Goal: Task Accomplishment & Management: Complete application form

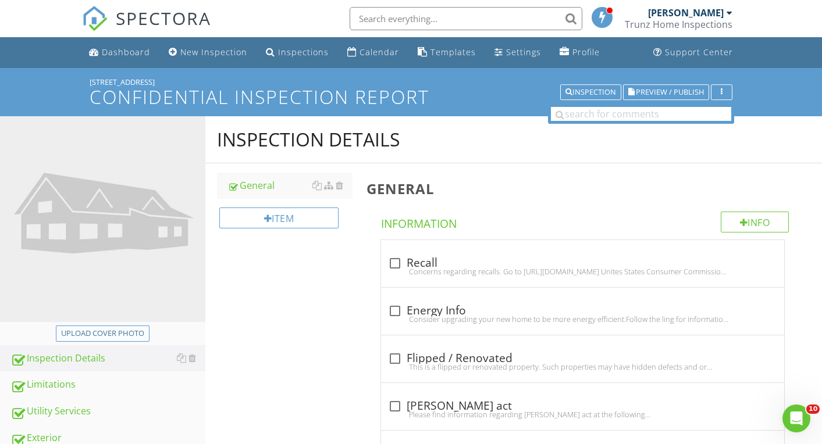
click at [120, 332] on div "Upload cover photo" at bounding box center [102, 334] width 83 height 12
type input "C:\fakepath\DSCF0001.JPG"
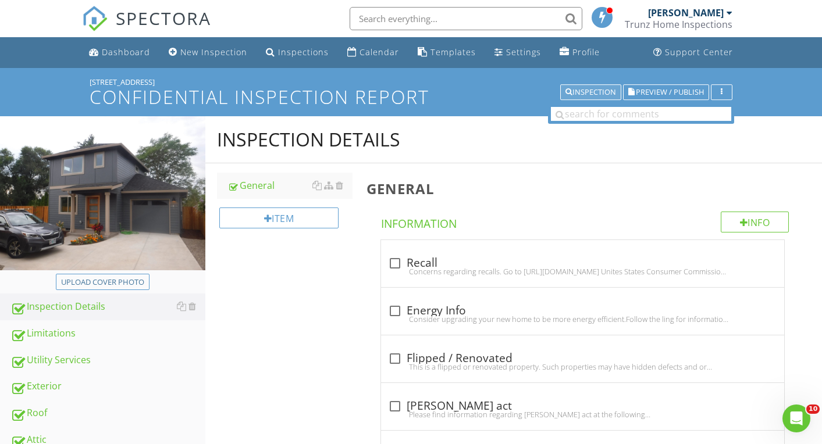
click at [585, 89] on div "Inspection" at bounding box center [590, 92] width 51 height 8
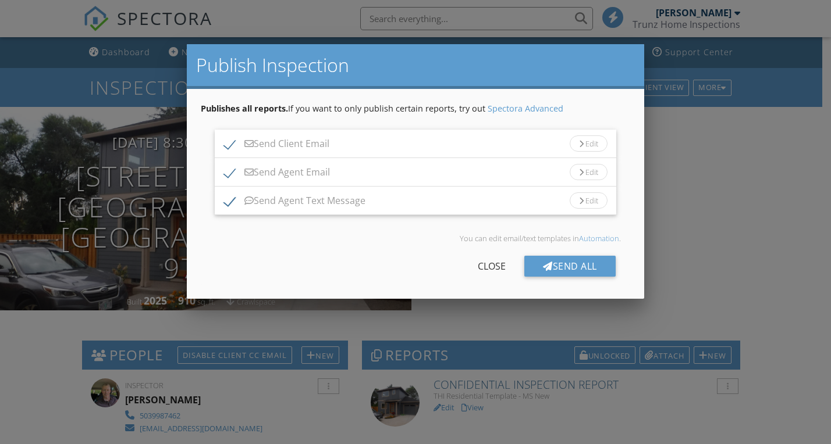
scroll to position [324, 0]
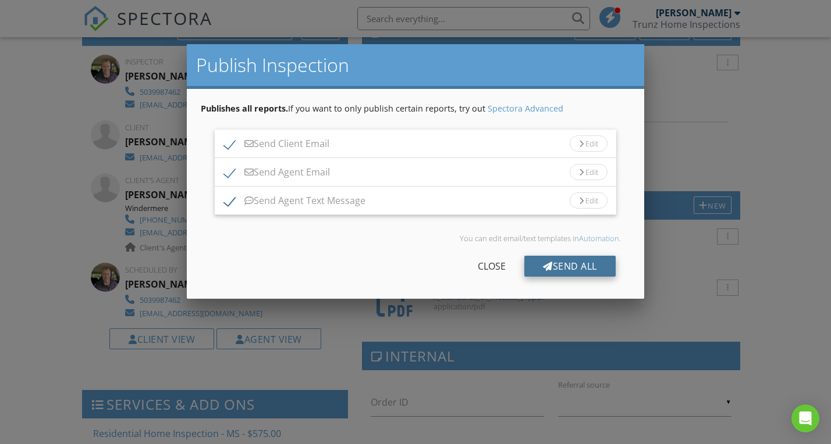
click at [574, 265] on div "Send All" at bounding box center [569, 266] width 91 height 21
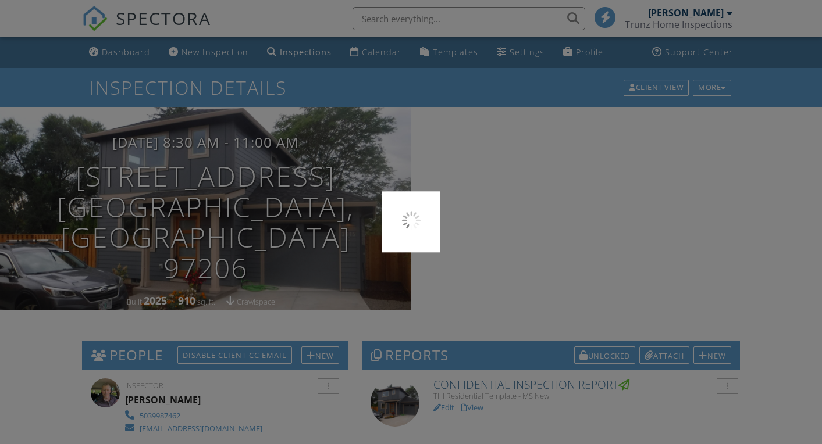
scroll to position [324, 0]
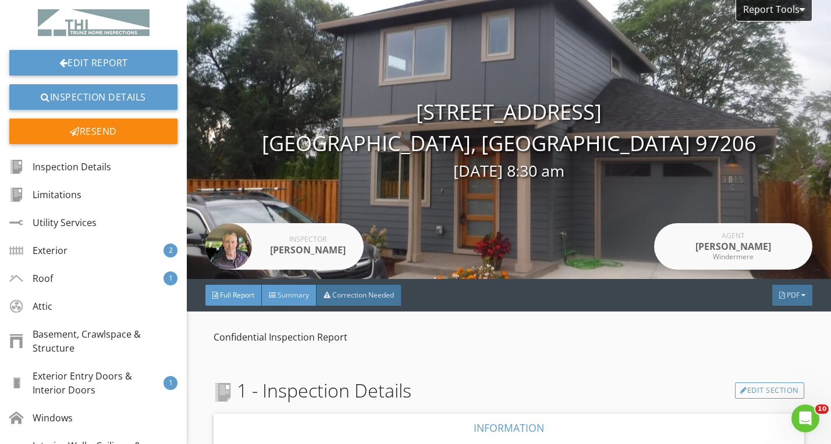
click at [298, 290] on span "Summary" at bounding box center [292, 295] width 31 height 10
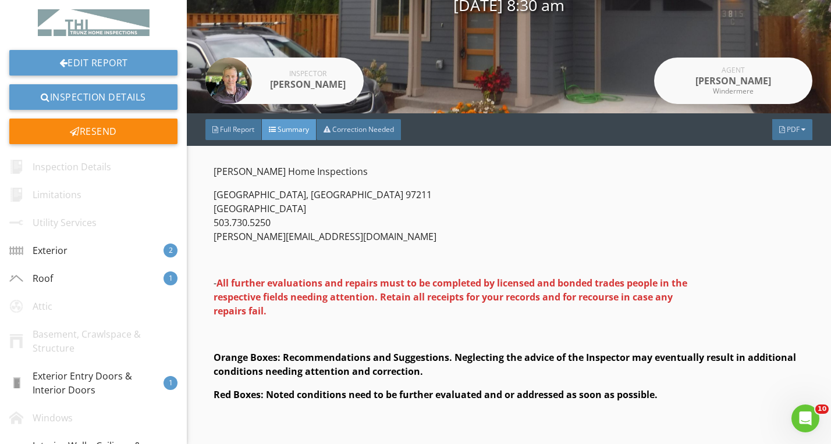
scroll to position [254, 0]
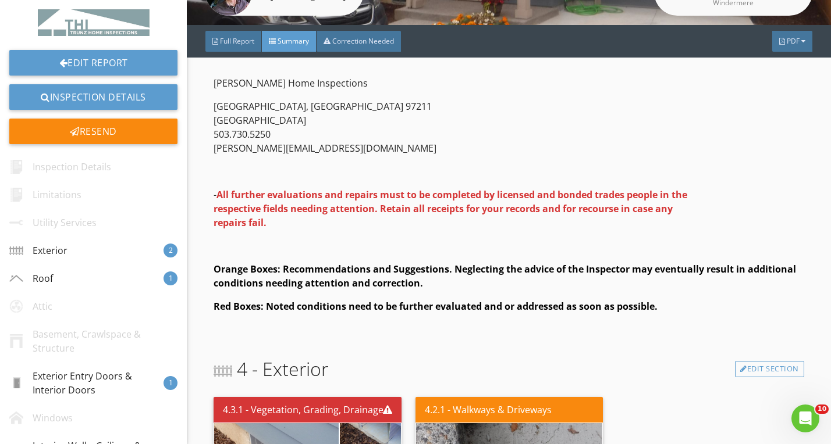
click at [344, 355] on div "4 - Exterior Edit Section" at bounding box center [509, 369] width 590 height 28
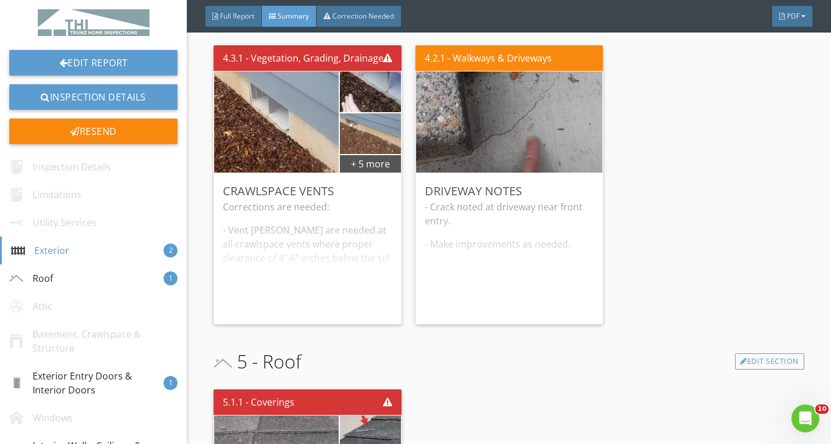
scroll to position [583, 0]
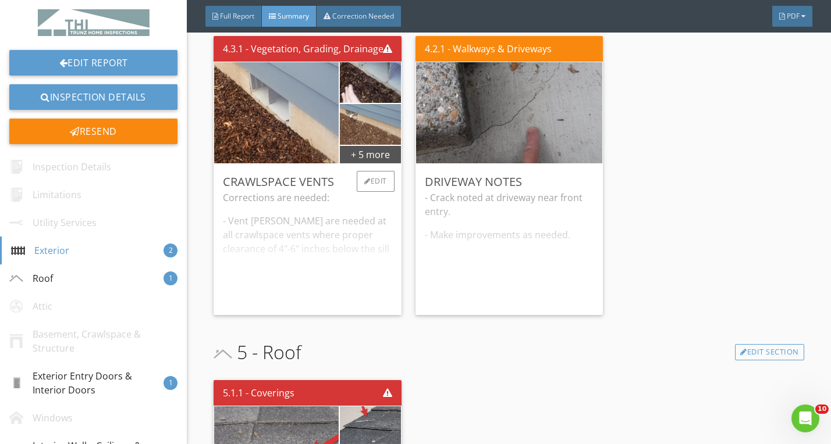
click at [357, 251] on div "Corrections are needed: - Vent wells are needed at all crawlspace vents where p…" at bounding box center [307, 248] width 169 height 115
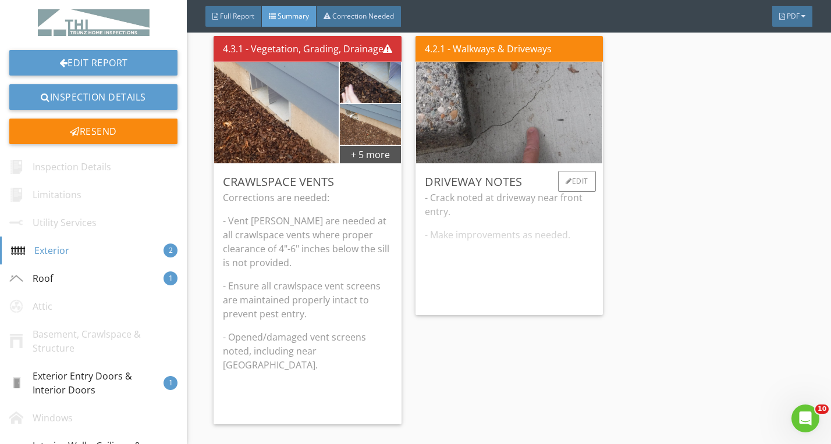
click at [453, 269] on div "- Crack noted at driveway near front entry. - Make improvements as needed." at bounding box center [509, 248] width 169 height 115
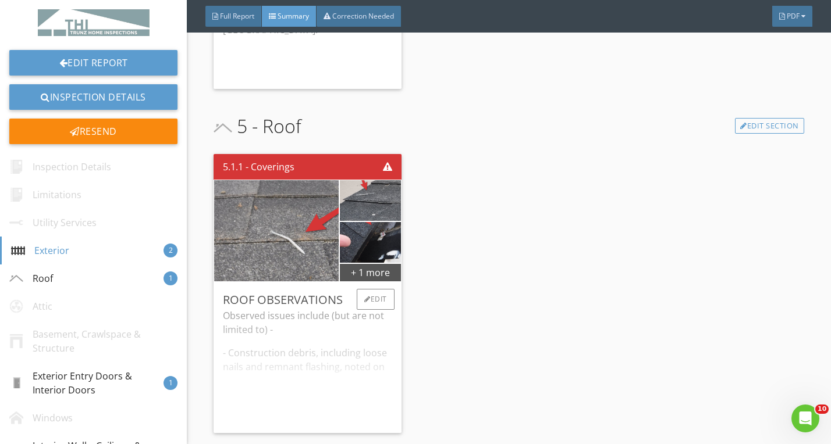
scroll to position [985, 0]
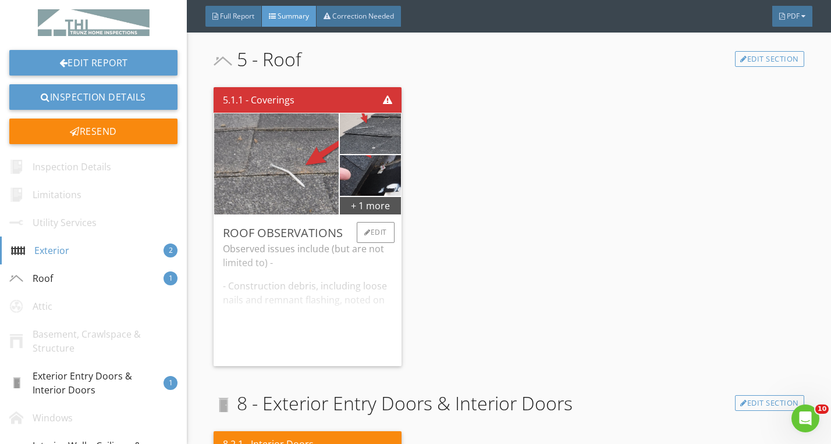
click at [329, 296] on div "Observed issues include (but are not limited to) - - Construction debris, inclu…" at bounding box center [307, 299] width 169 height 115
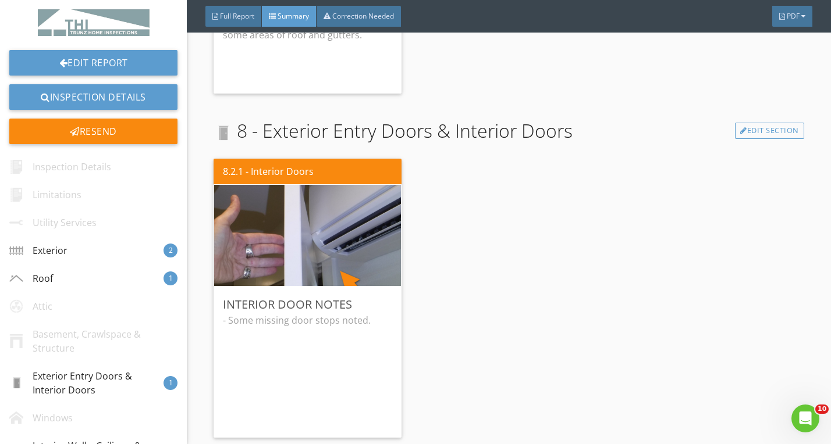
scroll to position [1339, 0]
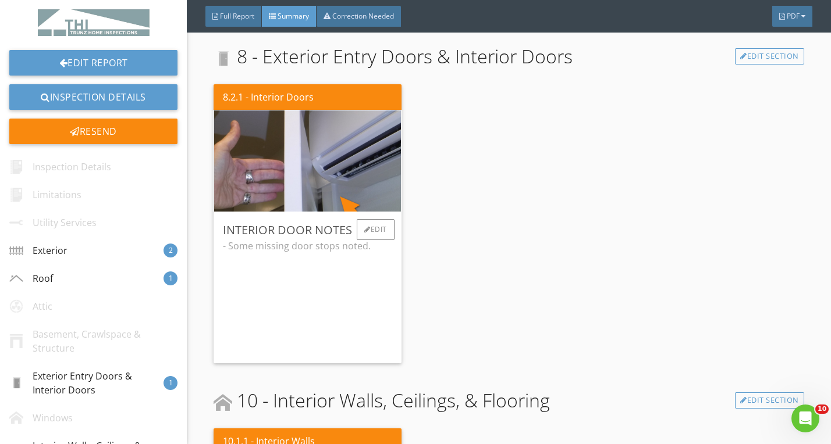
click at [333, 307] on div "- Some missing door stops noted." at bounding box center [307, 296] width 169 height 115
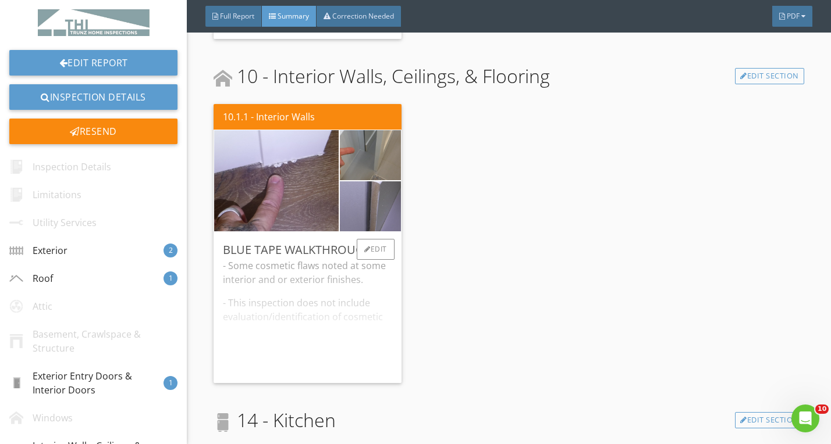
click at [333, 316] on div "- Some cosmetic flaws noted at some interior and or exterior finishes. - This i…" at bounding box center [307, 316] width 169 height 115
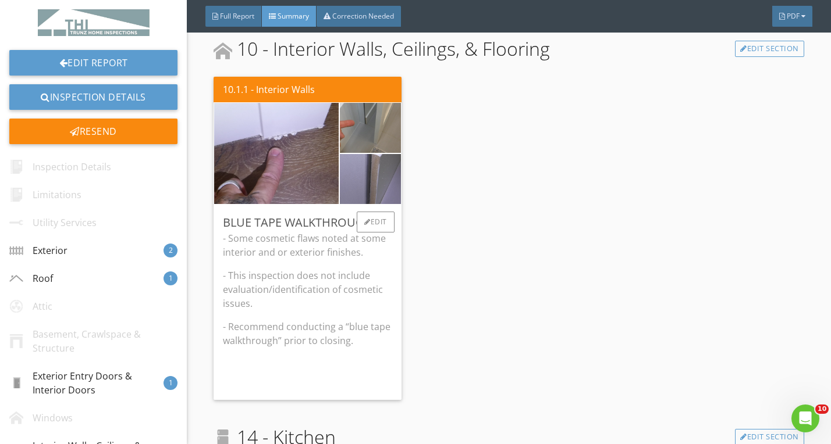
scroll to position [1700, 0]
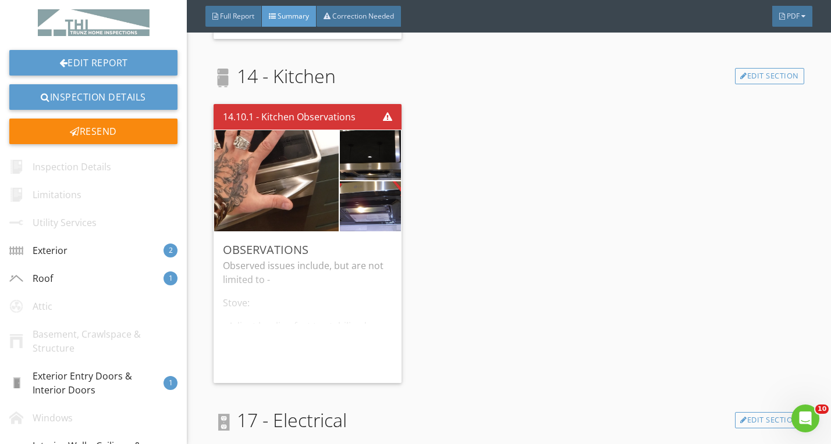
click at [333, 316] on div "Observed issues include, but are not limited to - Stove: - Adjust leveling feet…" at bounding box center [307, 316] width 169 height 115
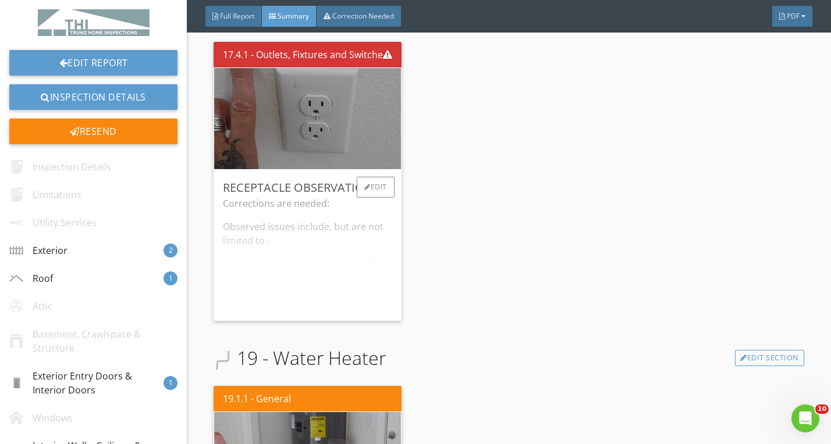
scroll to position [2532, 0]
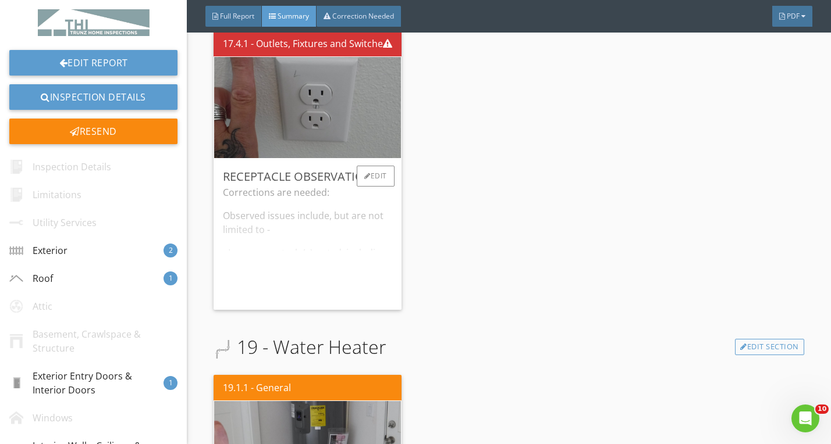
click at [331, 275] on div "Corrections are needed: Observed issues include, but are not limited to - - Loo…" at bounding box center [307, 243] width 169 height 115
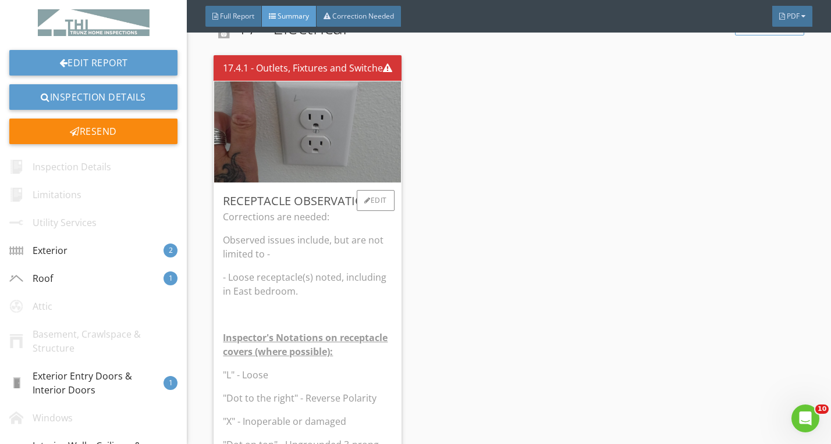
scroll to position [2504, 0]
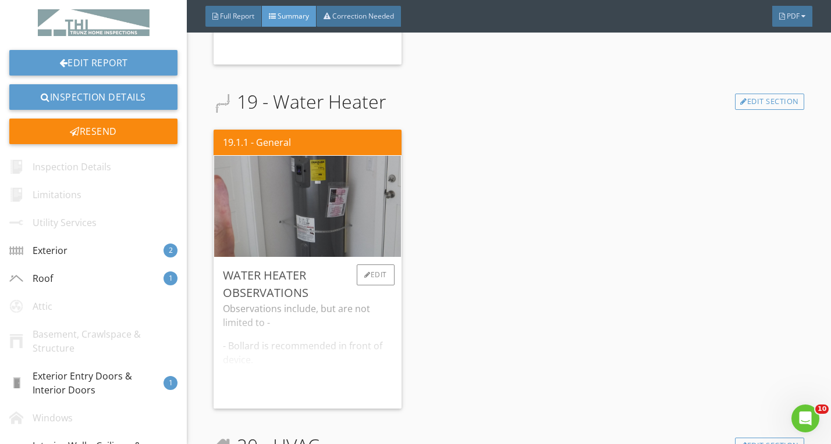
click at [336, 304] on div "Observations include, but are not limited to - - Bollard is recommended in fron…" at bounding box center [307, 351] width 169 height 98
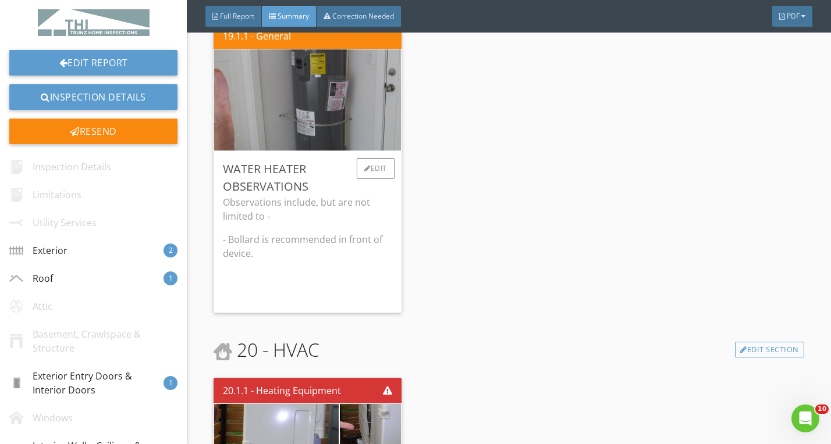
scroll to position [3267, 0]
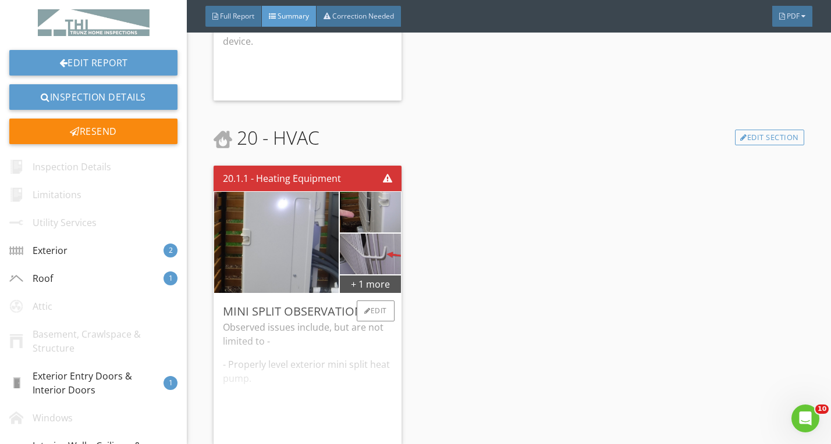
click at [333, 341] on div "Observed issues include, but are not limited to - - Properly level exterior min…" at bounding box center [307, 378] width 169 height 115
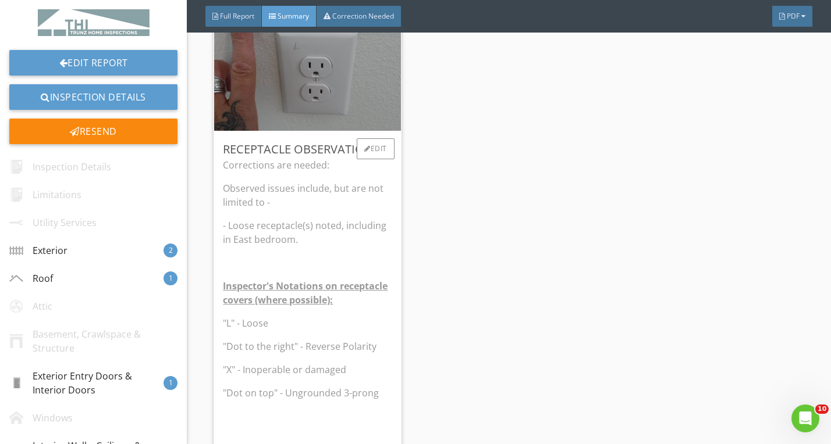
scroll to position [2531, 0]
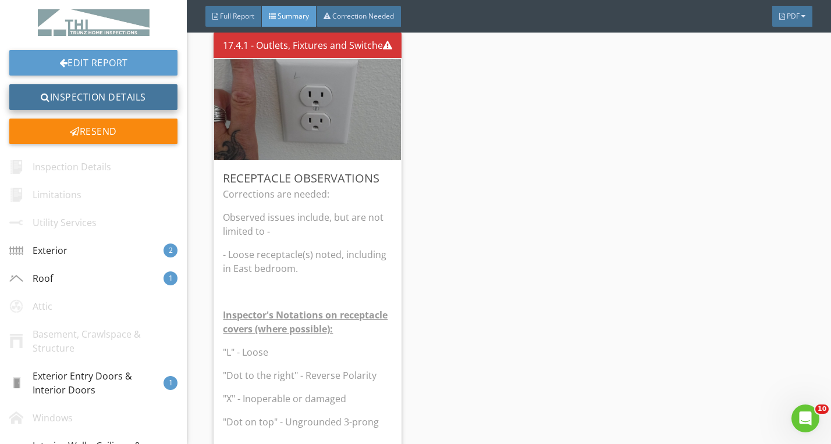
click at [76, 97] on link "Inspection Details" at bounding box center [93, 97] width 168 height 26
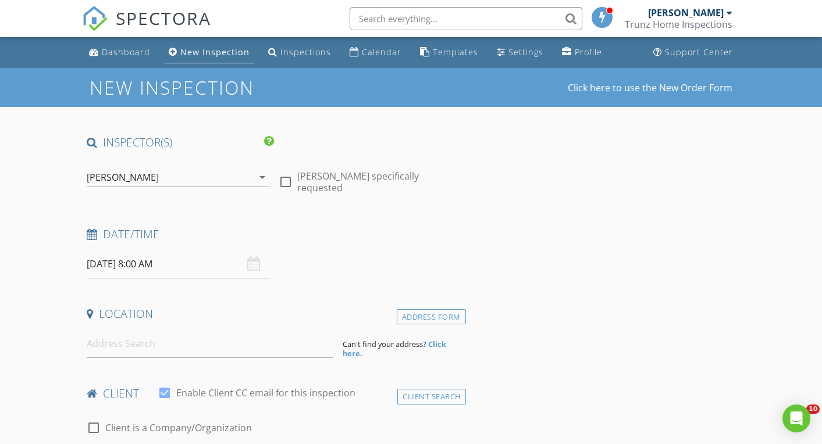
click at [264, 179] on icon "arrow_drop_down" at bounding box center [262, 177] width 14 height 14
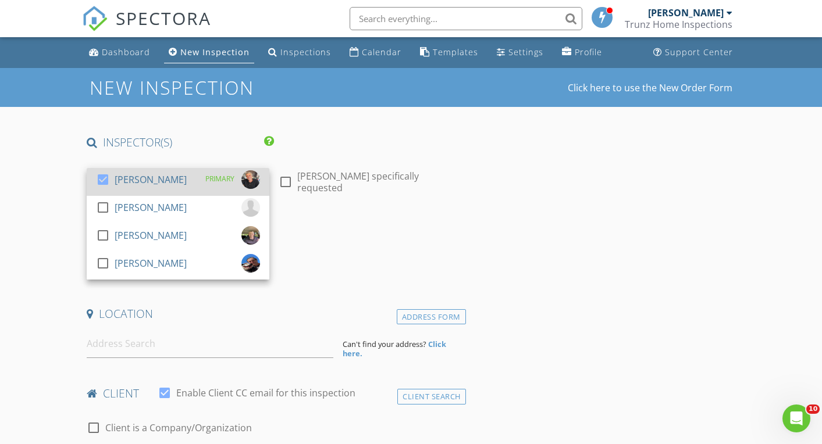
click at [105, 180] on div at bounding box center [103, 180] width 20 height 20
checkbox input "false"
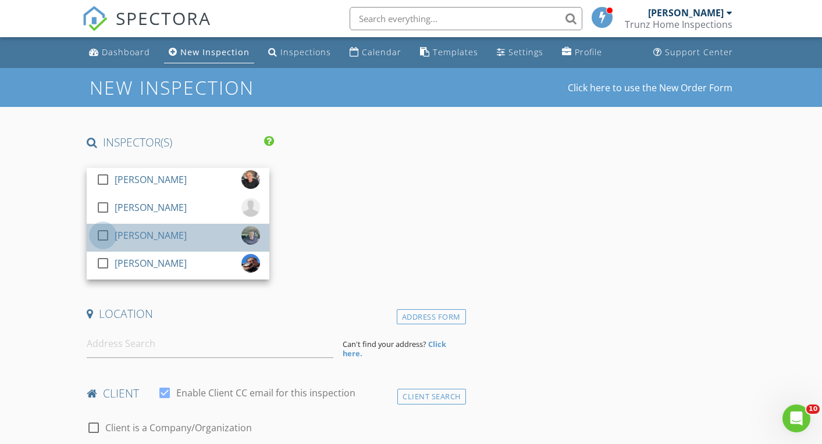
click at [104, 234] on div at bounding box center [103, 236] width 20 height 20
checkbox input "true"
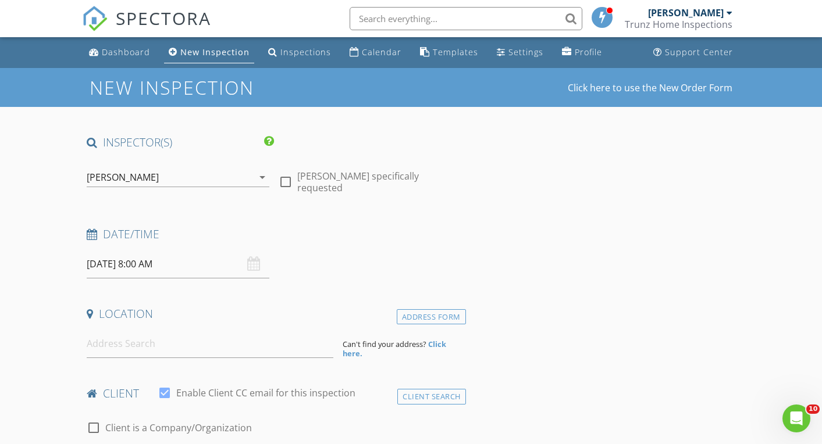
click at [153, 265] on input "08/28/2025 8:00 AM" at bounding box center [178, 264] width 183 height 29
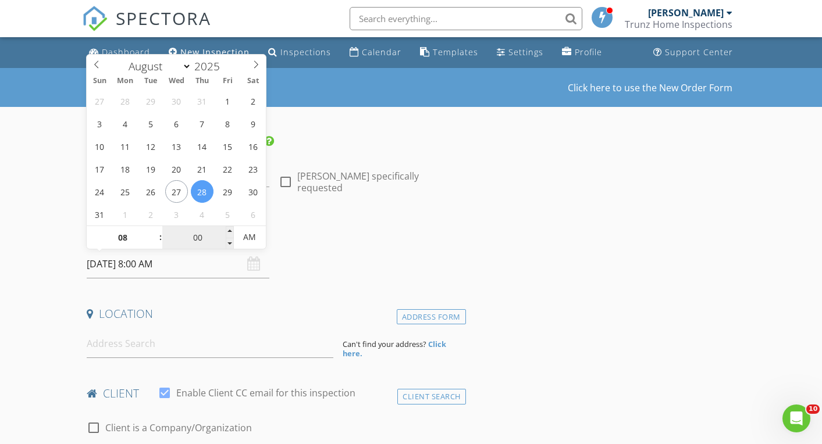
click at [204, 242] on input "00" at bounding box center [198, 237] width 72 height 23
type input "0"
type input "30"
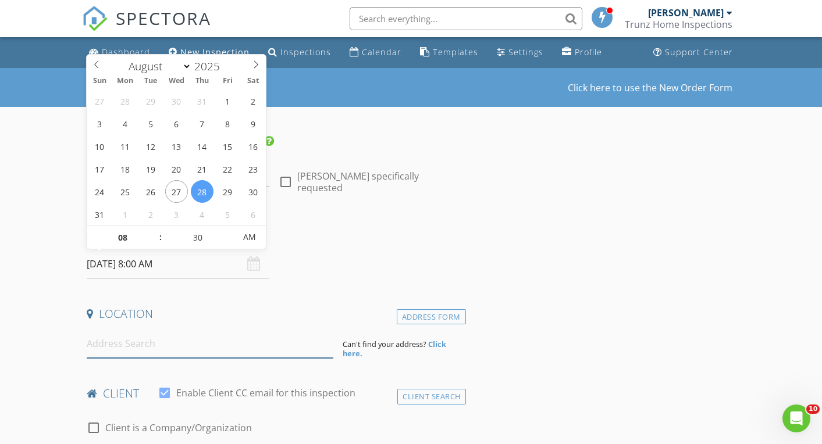
type input "[DATE] 8:30 AM"
click at [193, 346] on input at bounding box center [210, 344] width 247 height 29
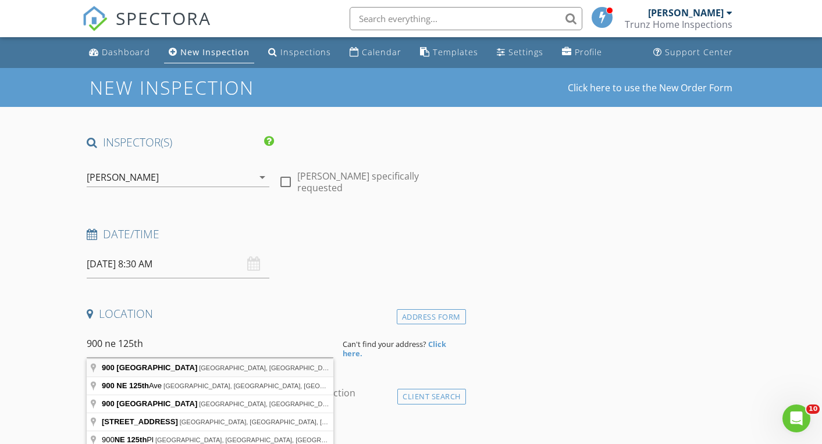
type input "900 Northeast 125th Avenue, Portland, OR, USA"
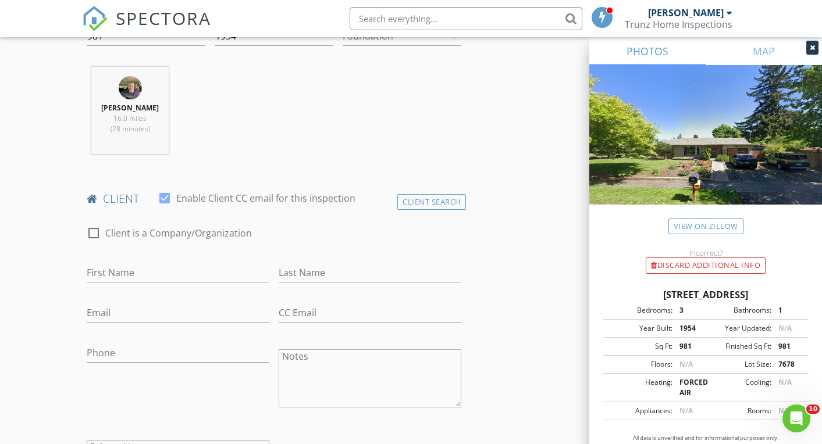
scroll to position [434, 0]
click at [173, 276] on input "First Name" at bounding box center [178, 271] width 183 height 19
type input "[PERSON_NAME]"
type input "Khosa"
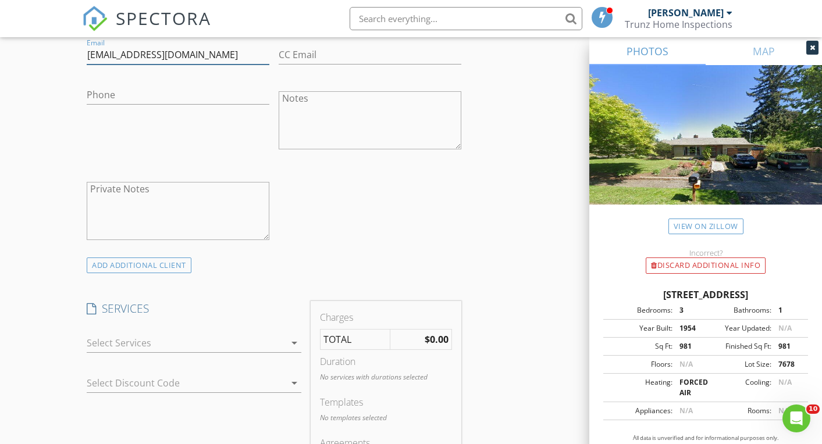
scroll to position [821, 0]
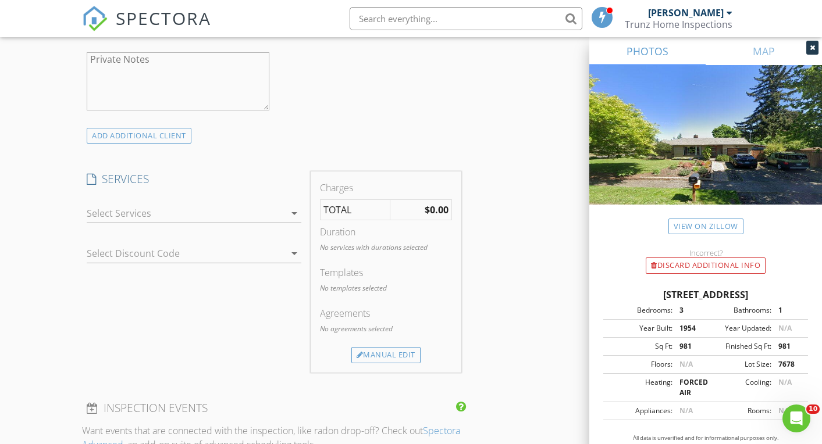
type input "[EMAIL_ADDRESS][DOMAIN_NAME]"
click at [296, 217] on icon "arrow_drop_down" at bounding box center [294, 214] width 14 height 14
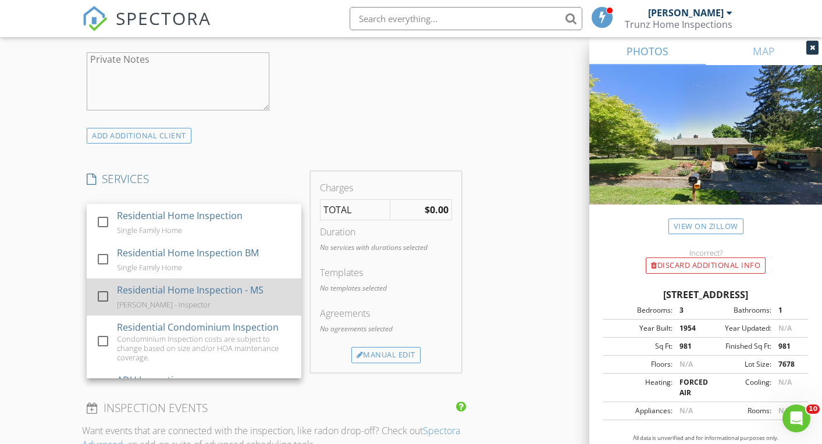
click at [113, 297] on div "check_box_outline_blank" at bounding box center [105, 297] width 19 height 14
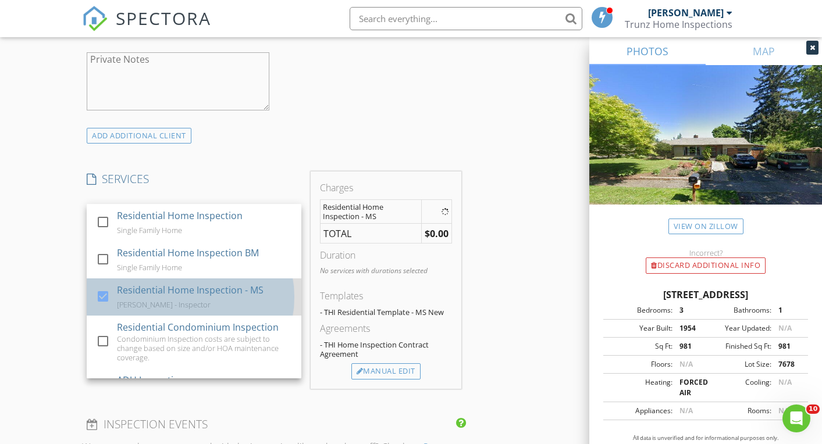
checkbox input "true"
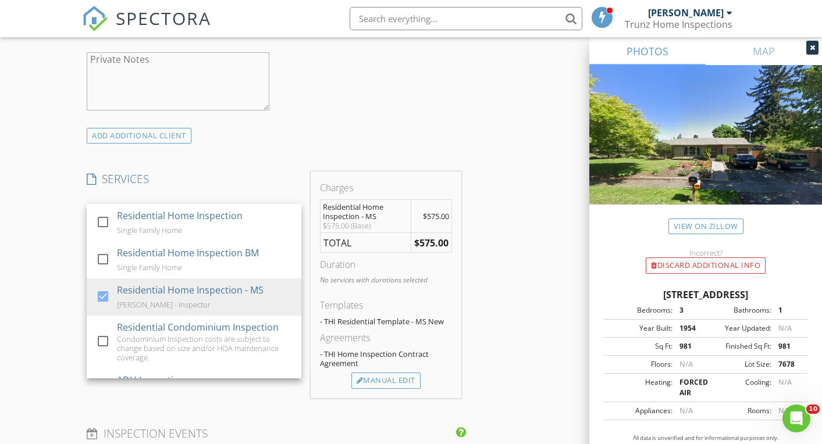
click at [300, 159] on div "INSPECTOR(S) check_box_outline_blank Marc Trunz check_box_outline_blank Michael…" at bounding box center [273, 246] width 383 height 1865
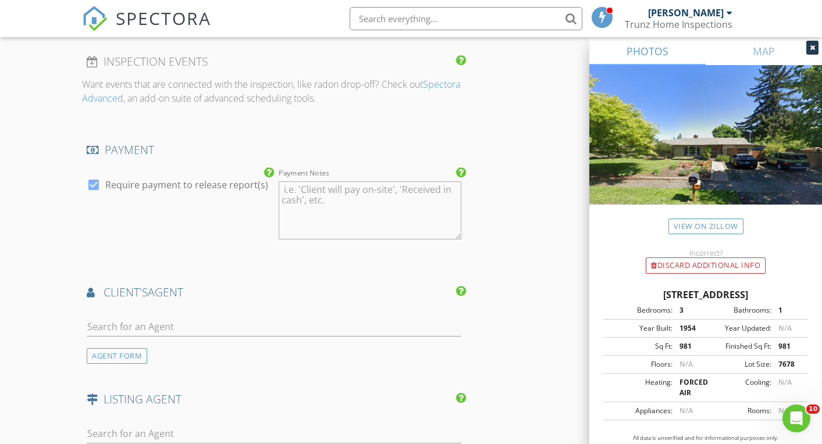
scroll to position [1244, 0]
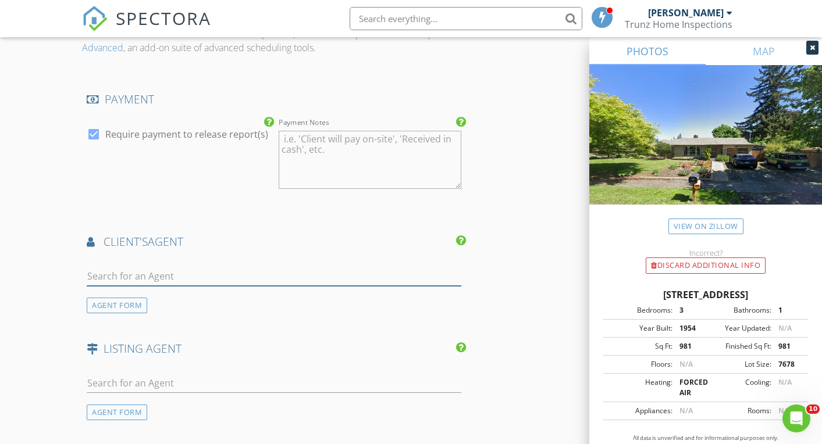
click at [171, 271] on input "text" at bounding box center [274, 276] width 374 height 19
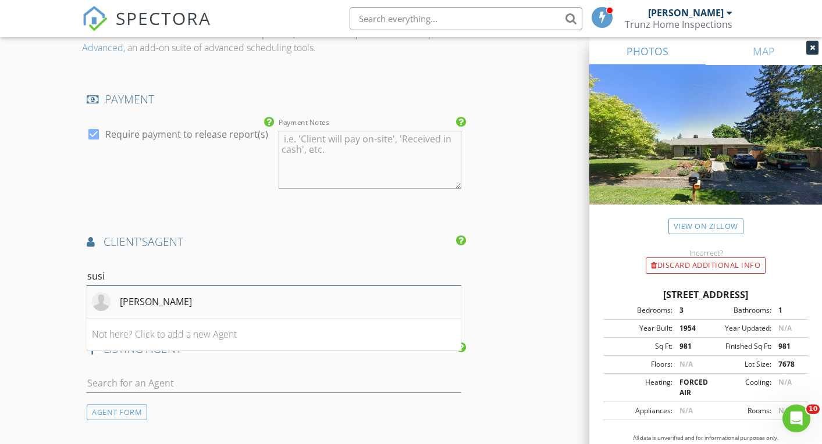
type input "susi"
click at [153, 303] on div "[PERSON_NAME]" at bounding box center [156, 302] width 72 height 14
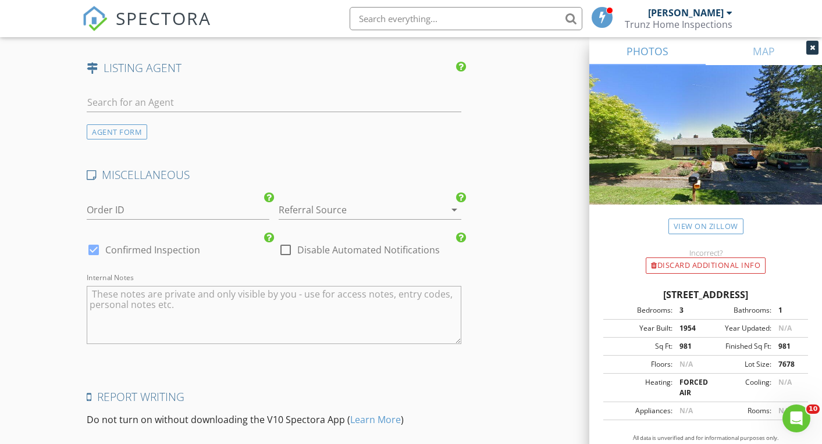
scroll to position [1917, 0]
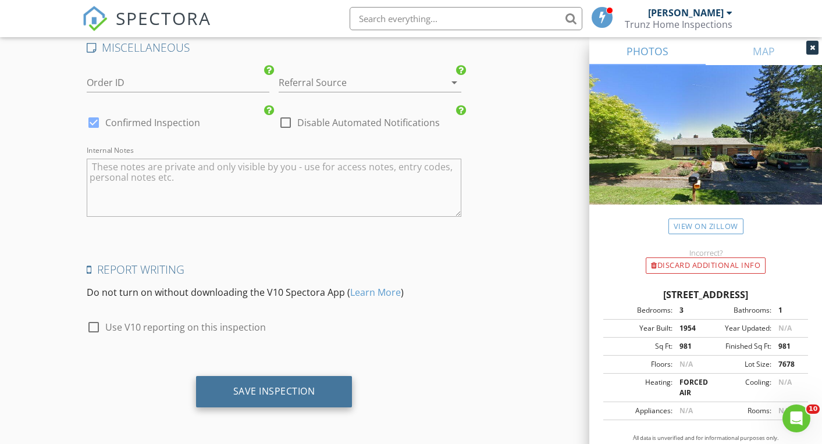
click at [303, 395] on div "Save Inspection" at bounding box center [274, 392] width 82 height 12
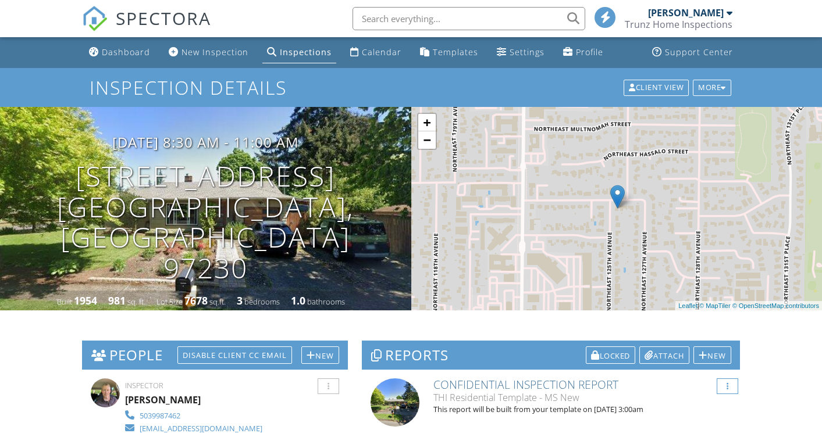
click at [732, 379] on div at bounding box center [728, 387] width 22 height 16
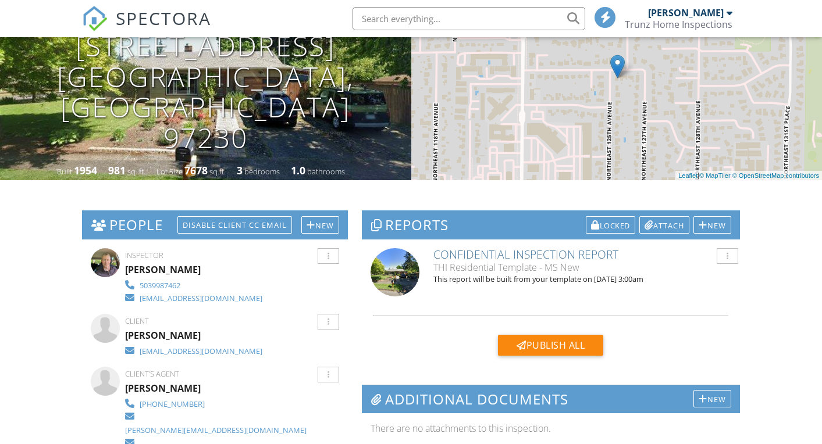
scroll to position [130, 0]
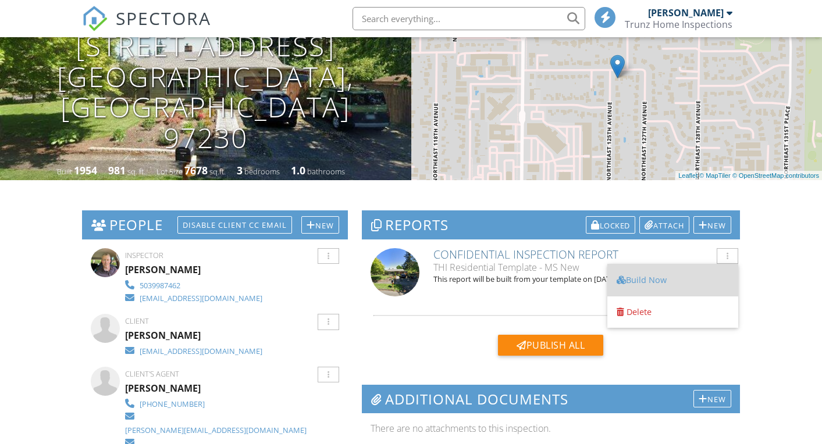
click at [681, 280] on div "Build Now" at bounding box center [673, 280] width 112 height 14
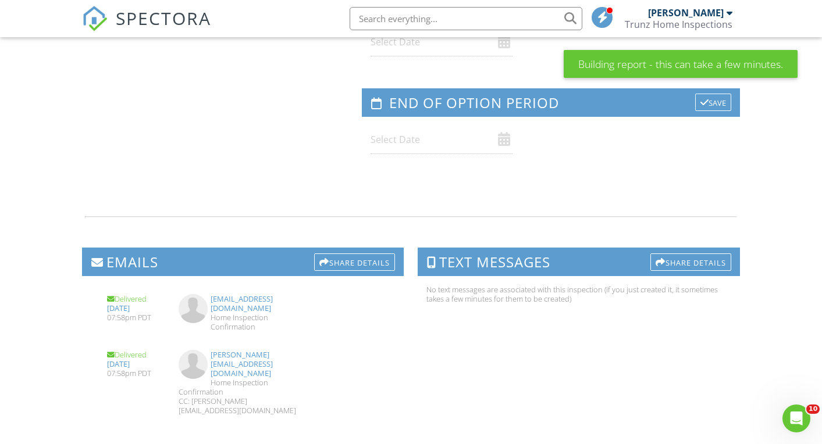
scroll to position [1197, 0]
